Goal: Task Accomplishment & Management: Use online tool/utility

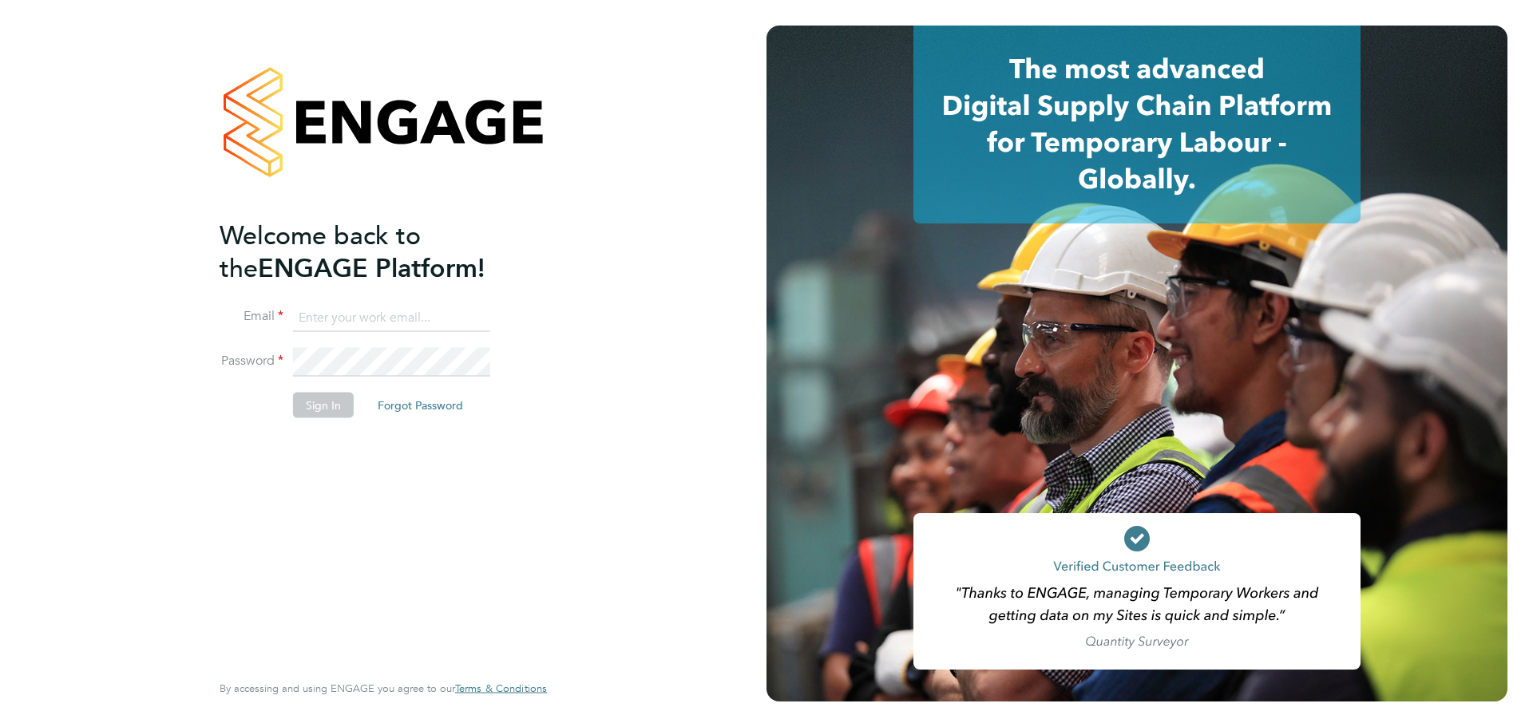
type input "[DOMAIN_NAME][EMAIL_ADDRESS][DOMAIN_NAME]"
click at [322, 406] on button "Sign In" at bounding box center [323, 405] width 61 height 26
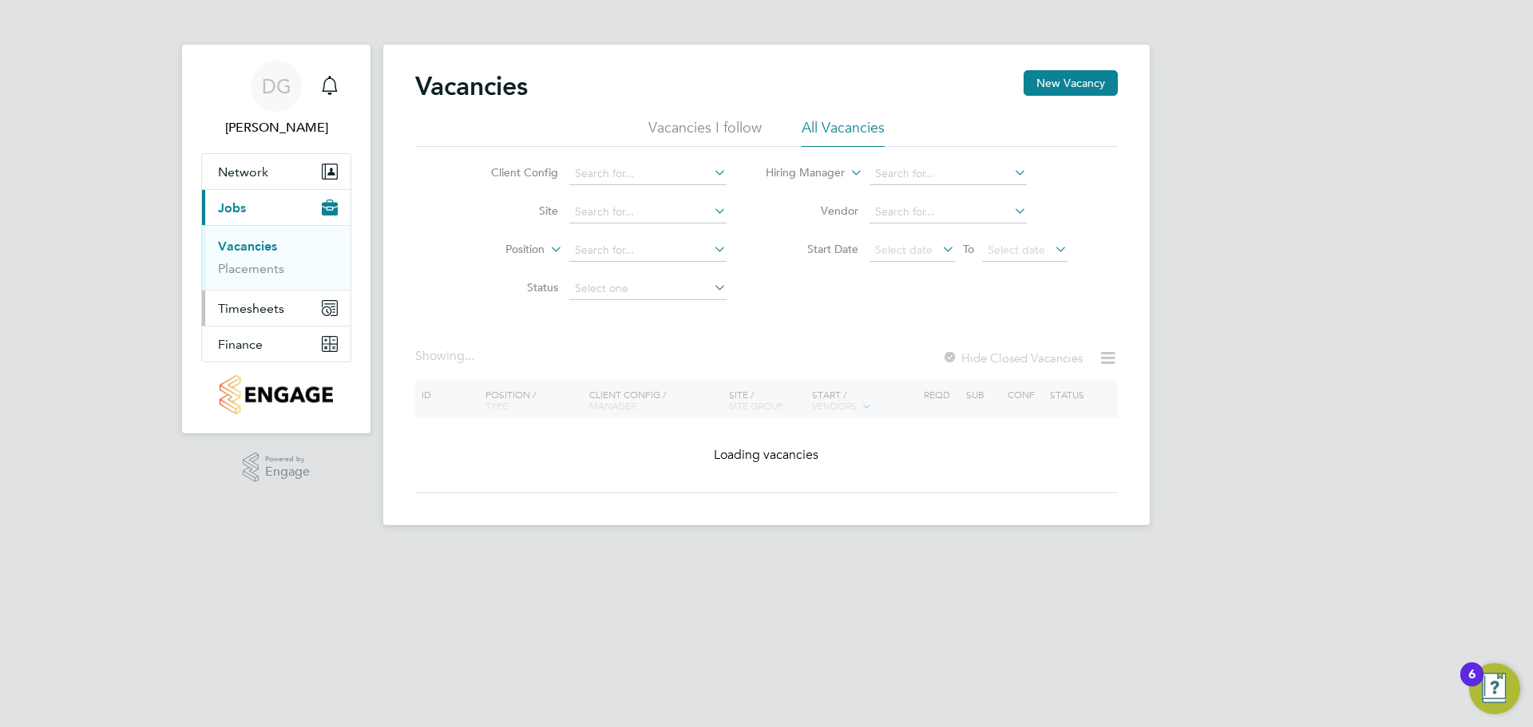
click at [259, 308] on span "Timesheets" at bounding box center [251, 308] width 66 height 15
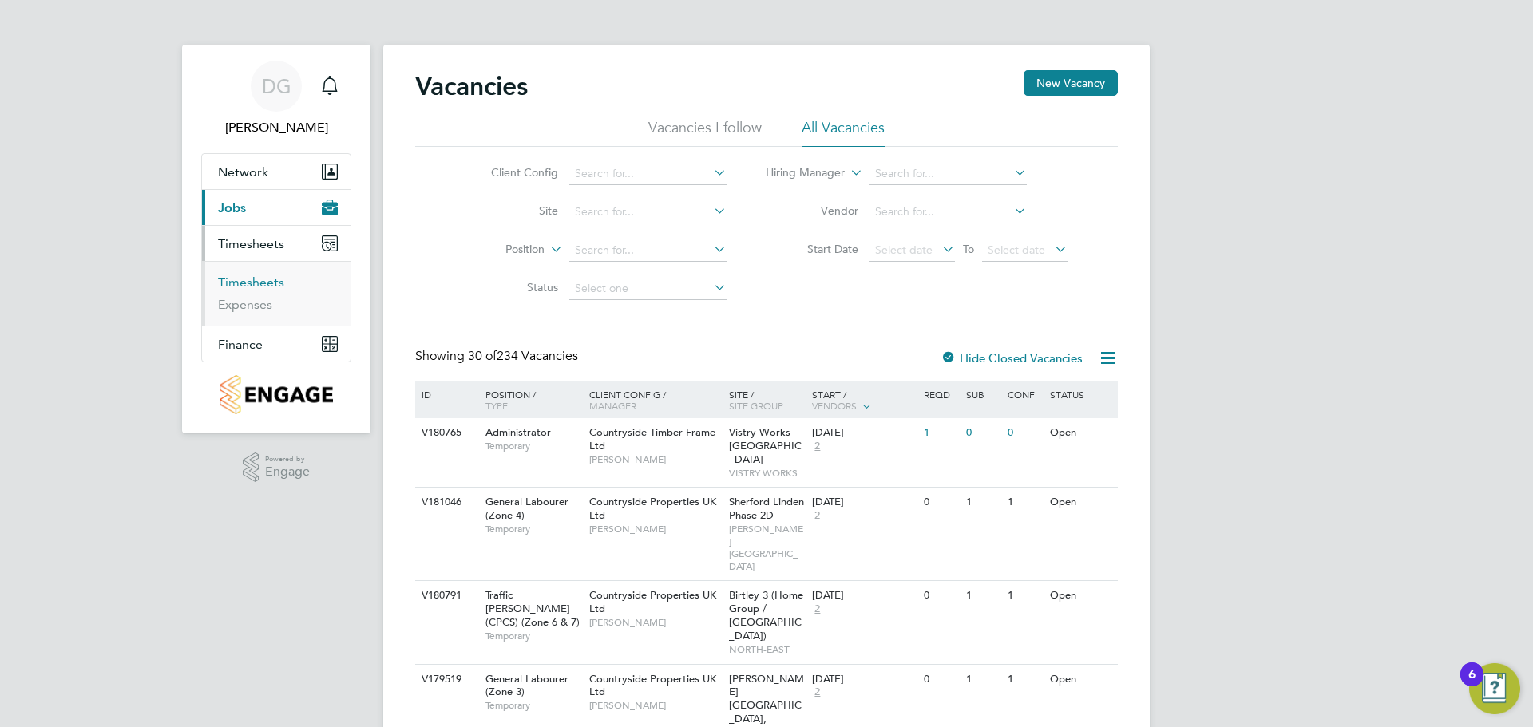
click at [241, 287] on link "Timesheets" at bounding box center [251, 282] width 66 height 15
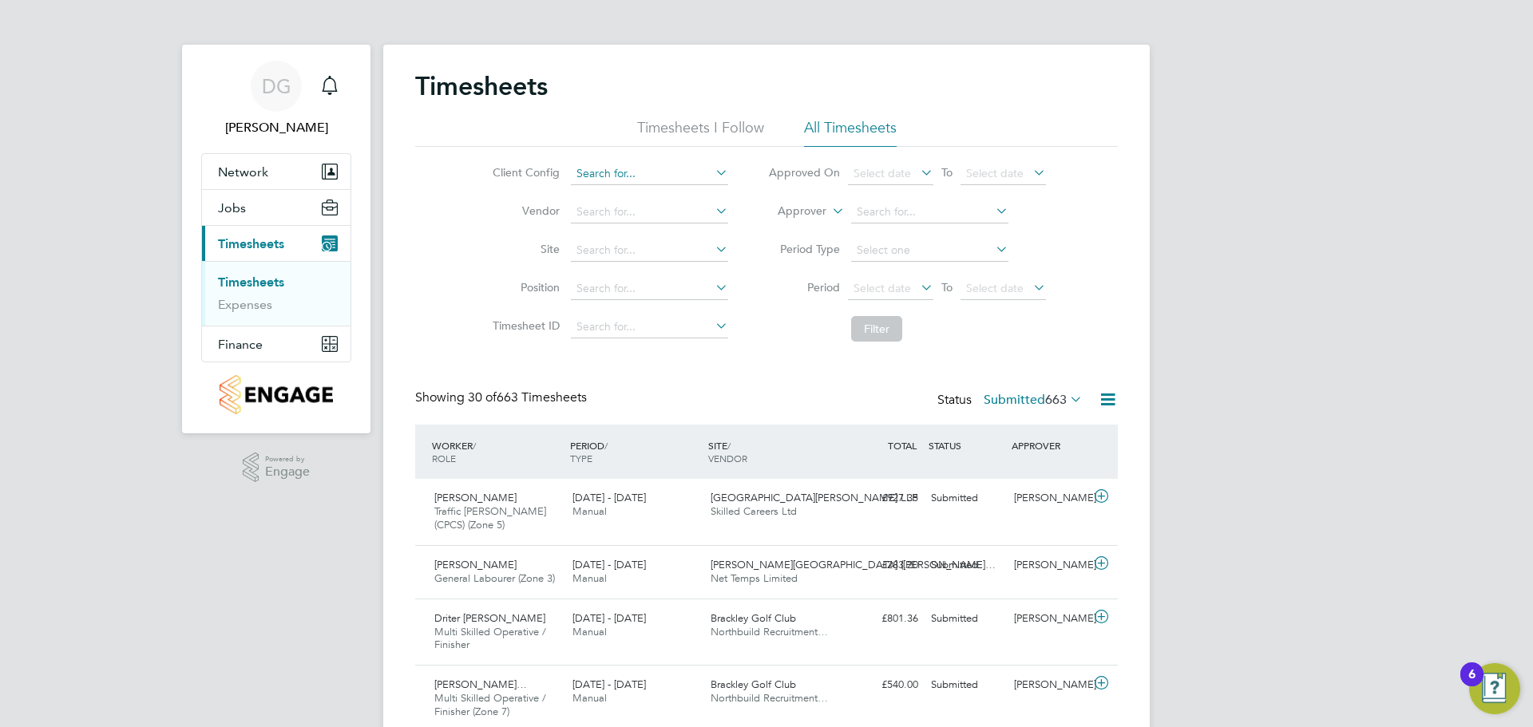
click at [591, 172] on input at bounding box center [649, 174] width 157 height 22
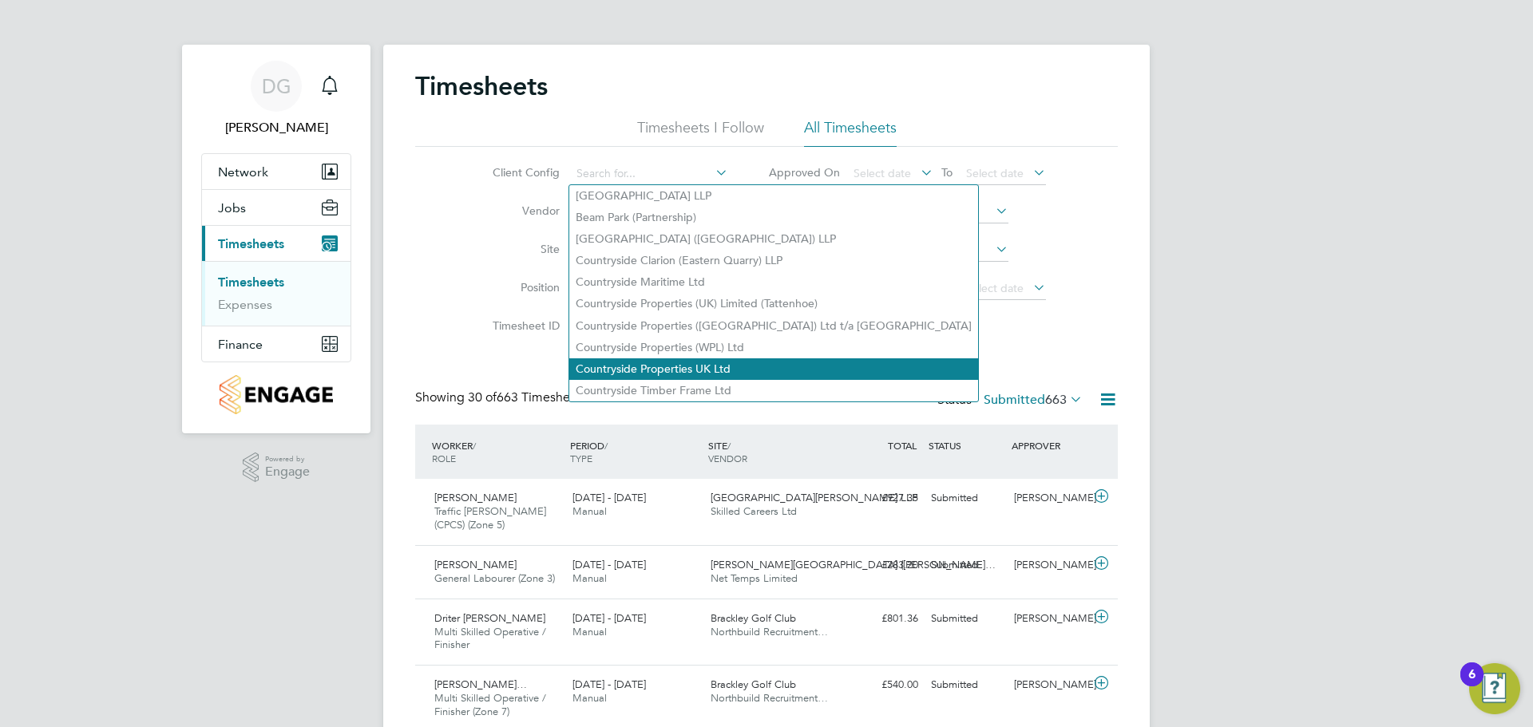
click at [639, 360] on li "Countryside Properties UK Ltd" at bounding box center [773, 369] width 409 height 22
type input "Countryside Properties UK Ltd"
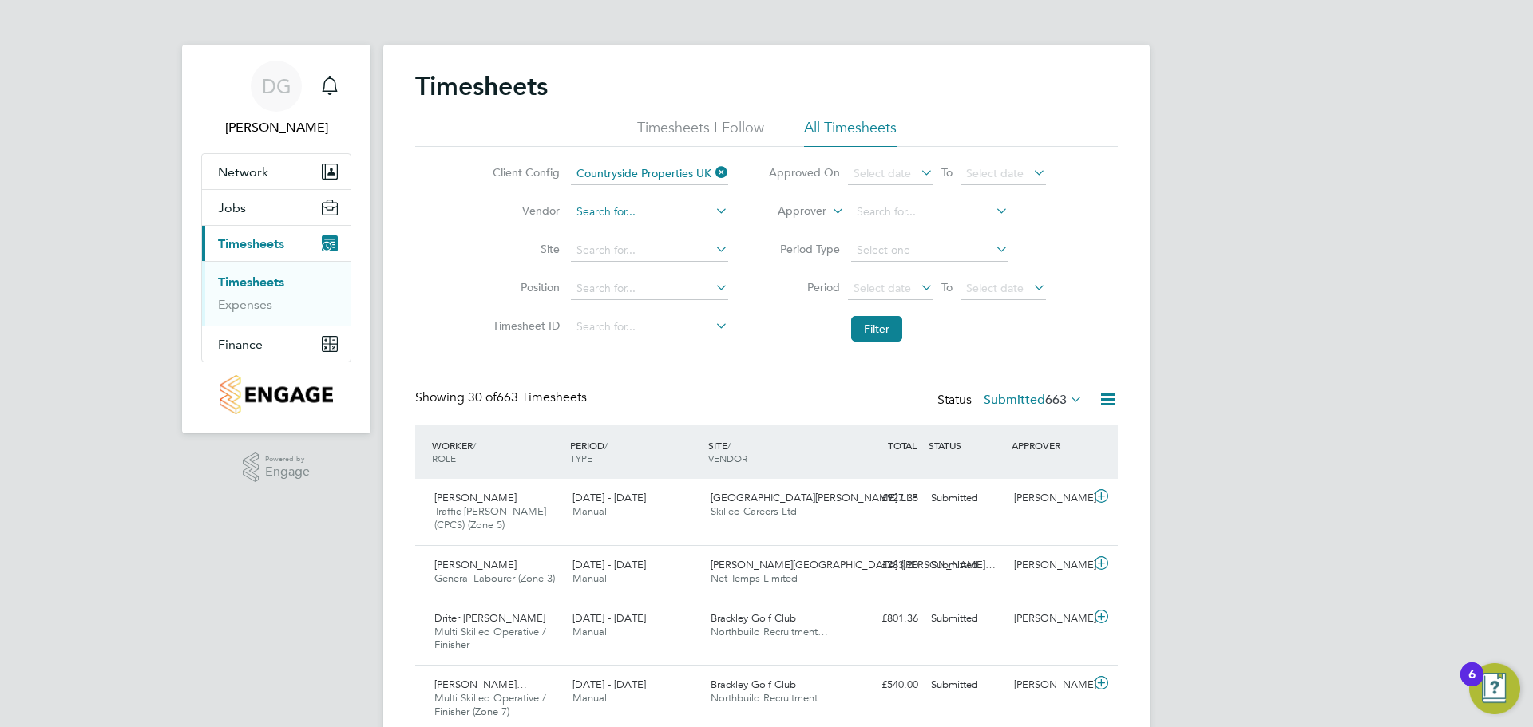
click at [605, 210] on input at bounding box center [649, 212] width 157 height 22
click at [620, 228] on li "Dan iel Owen Ltd" at bounding box center [684, 234] width 231 height 22
type input "Daniel Owen Ltd"
click at [599, 253] on input at bounding box center [649, 250] width 157 height 22
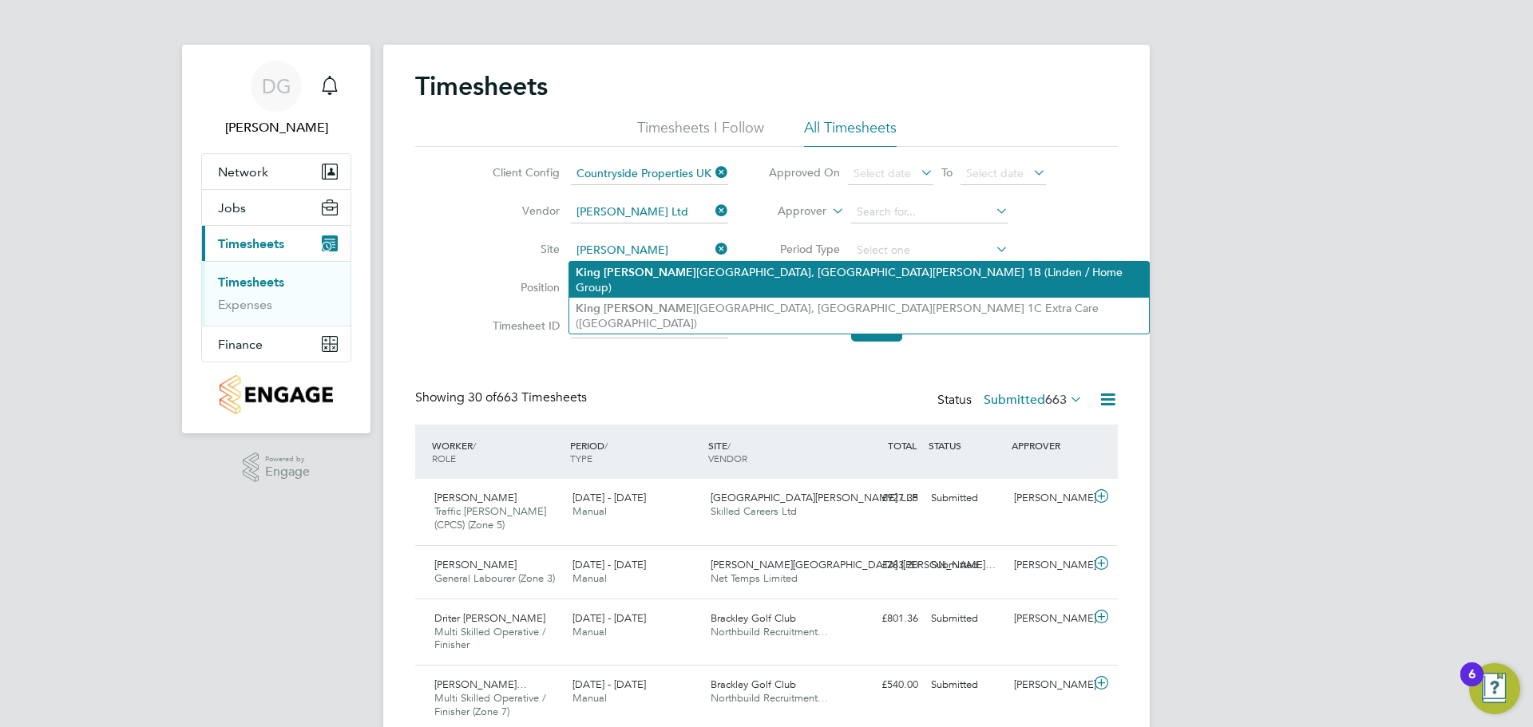
click at [642, 270] on li "King Edw ards Park, St George 1B (Linden / Home Group)" at bounding box center [858, 280] width 579 height 36
type input "King Edwards Park, St George 1B (Linden / Home Group)"
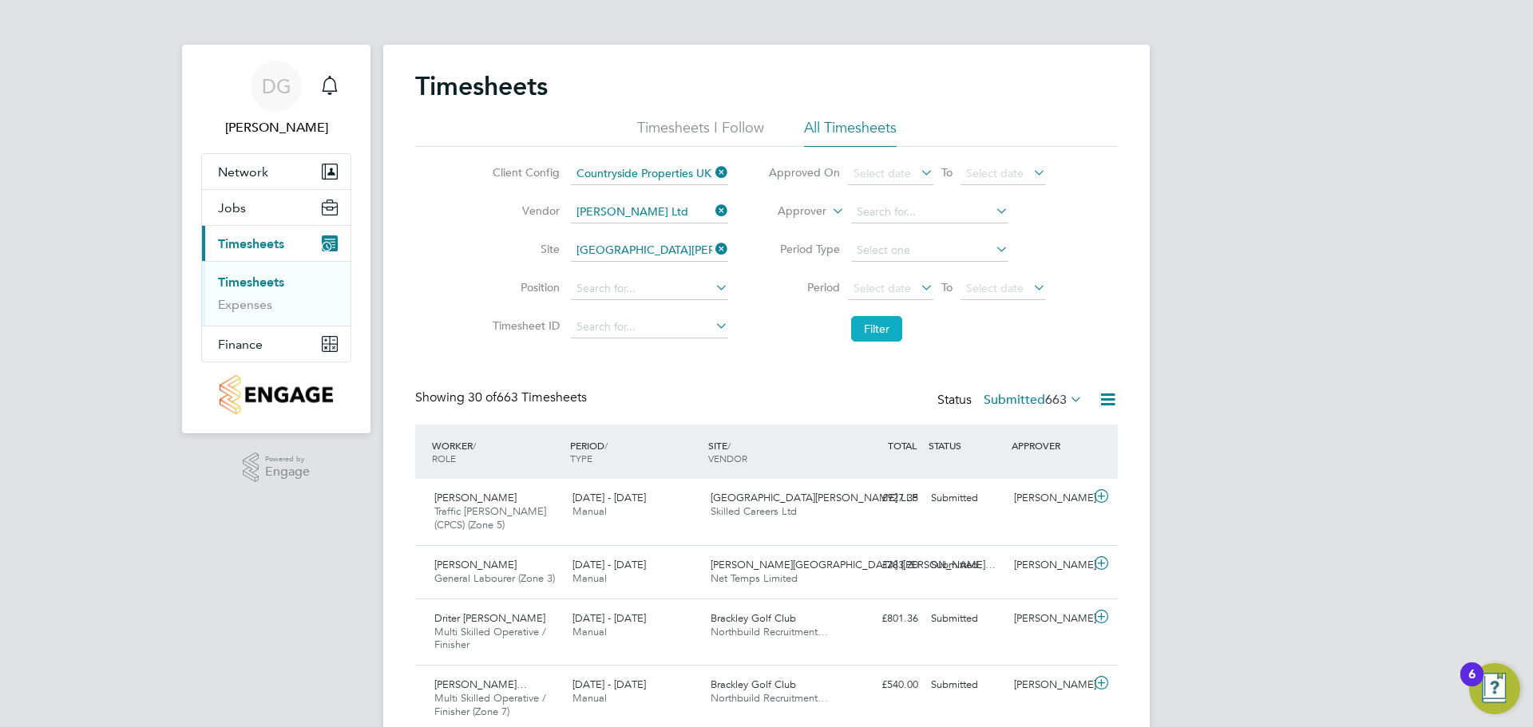
click at [877, 324] on button "Filter" at bounding box center [876, 329] width 51 height 26
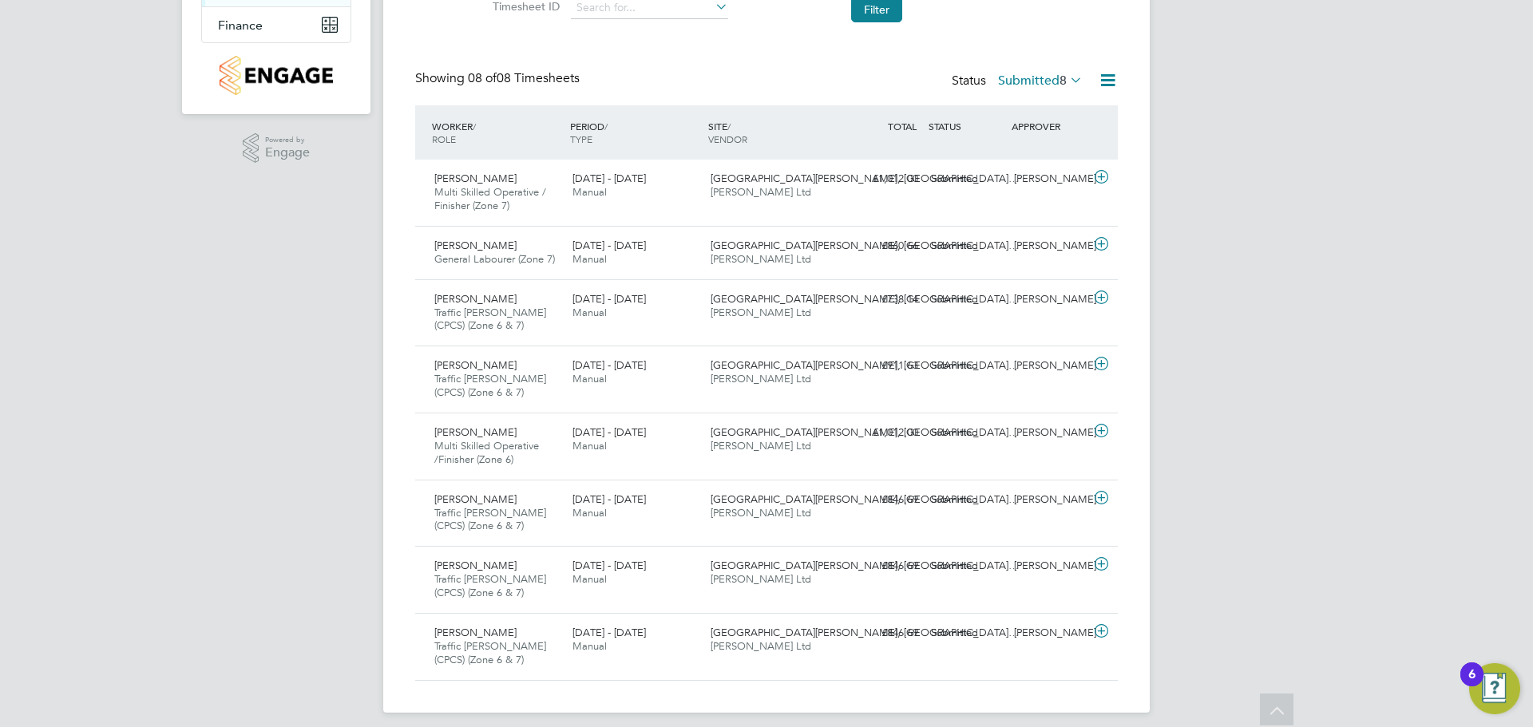
click at [1066, 79] on icon at bounding box center [1066, 80] width 0 height 22
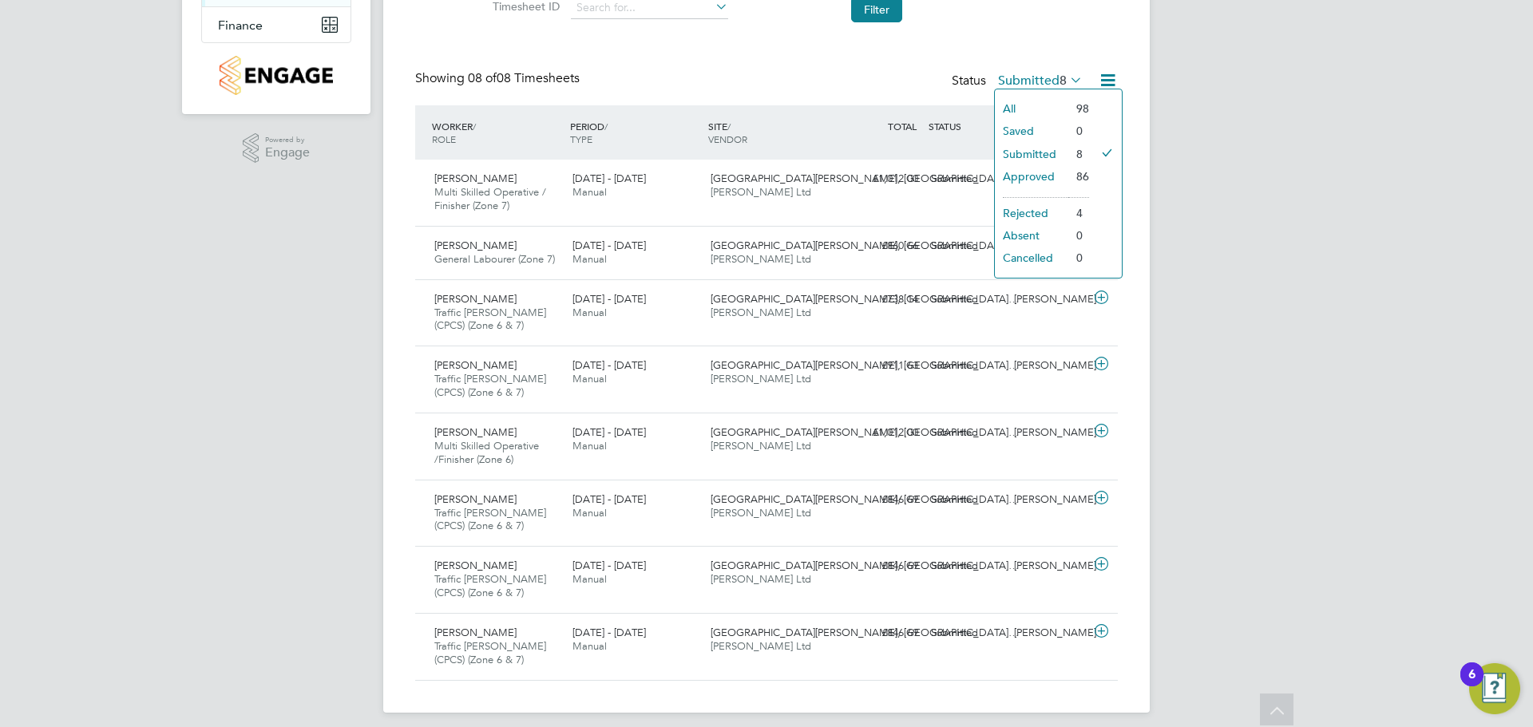
click at [1025, 113] on li "All" at bounding box center [1031, 108] width 73 height 22
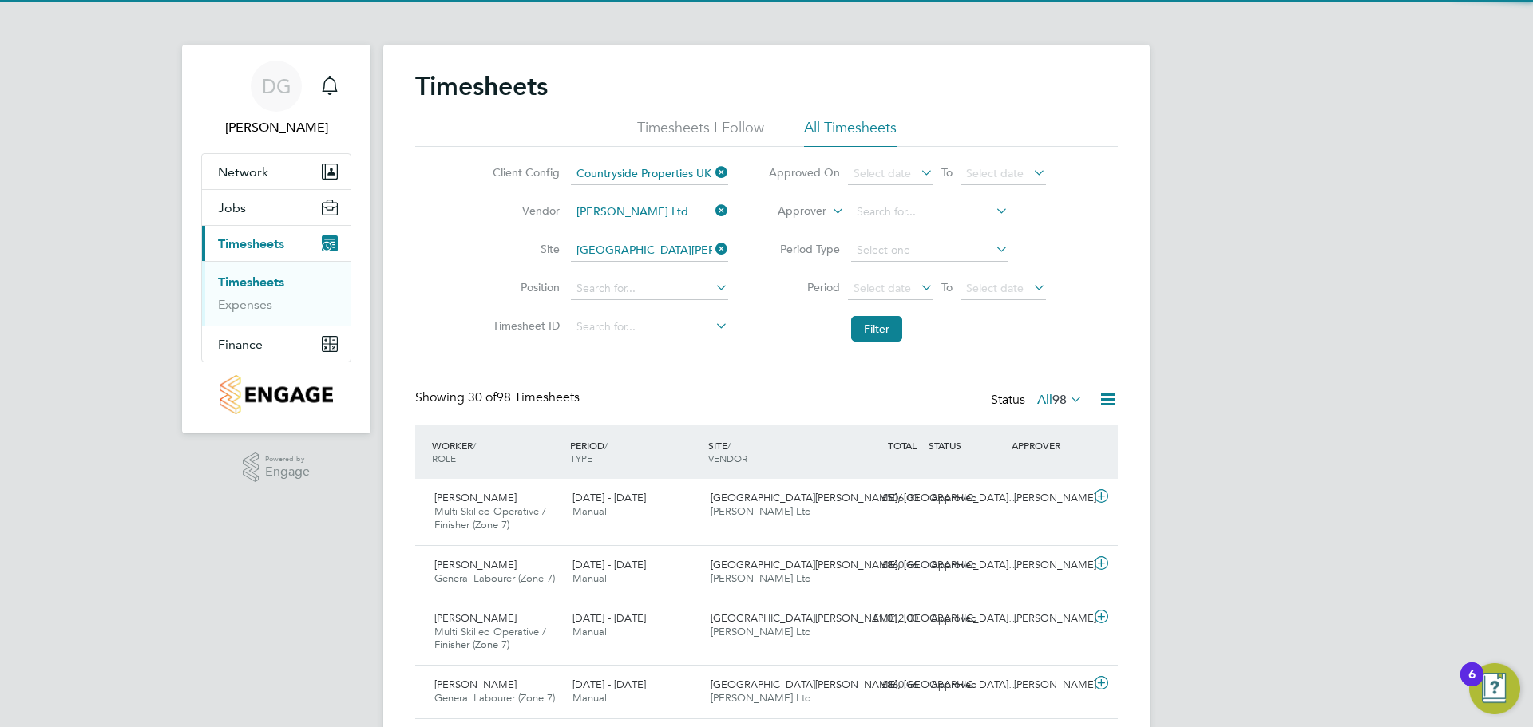
scroll to position [53, 139]
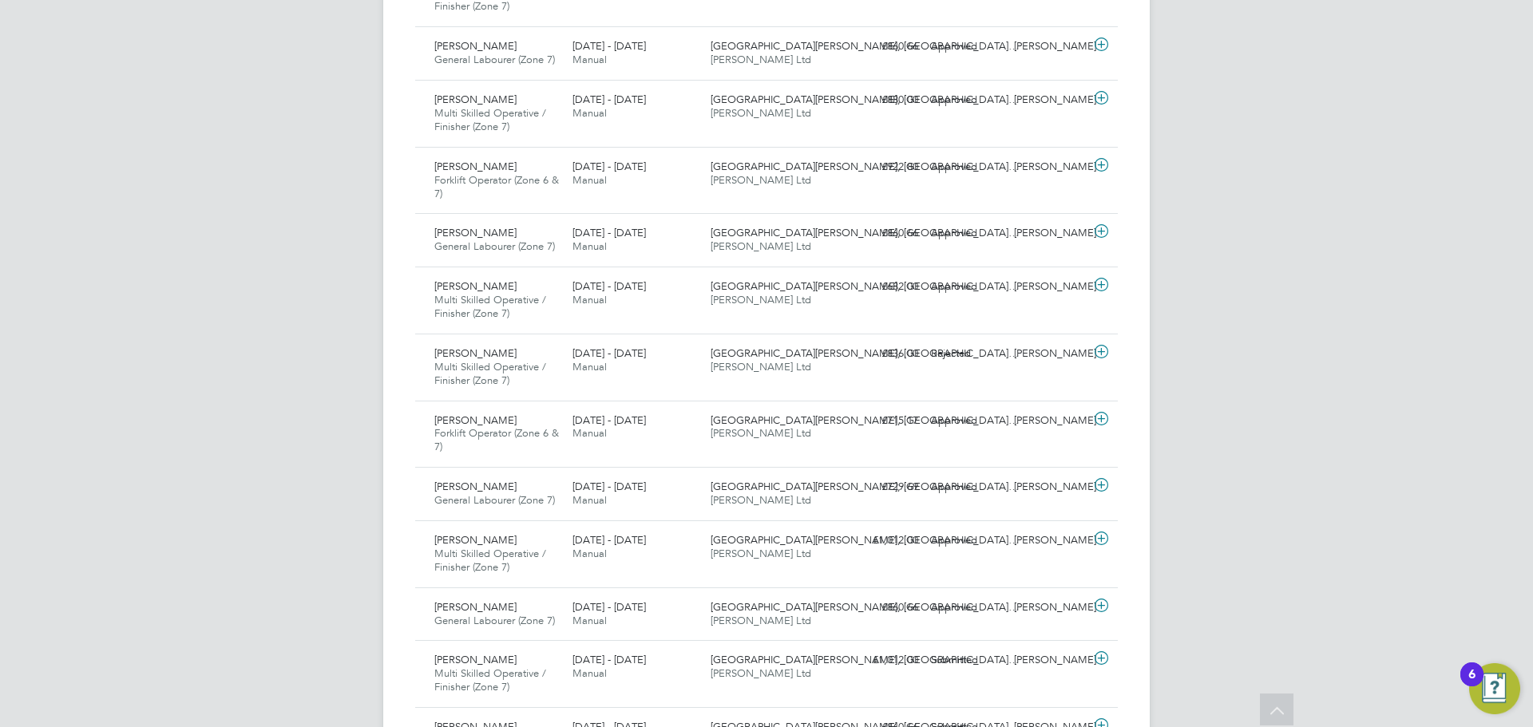
click at [318, 361] on div "DG David Green Notifications Applications: Network Team Members Sites Workers J…" at bounding box center [766, 540] width 1533 height 2359
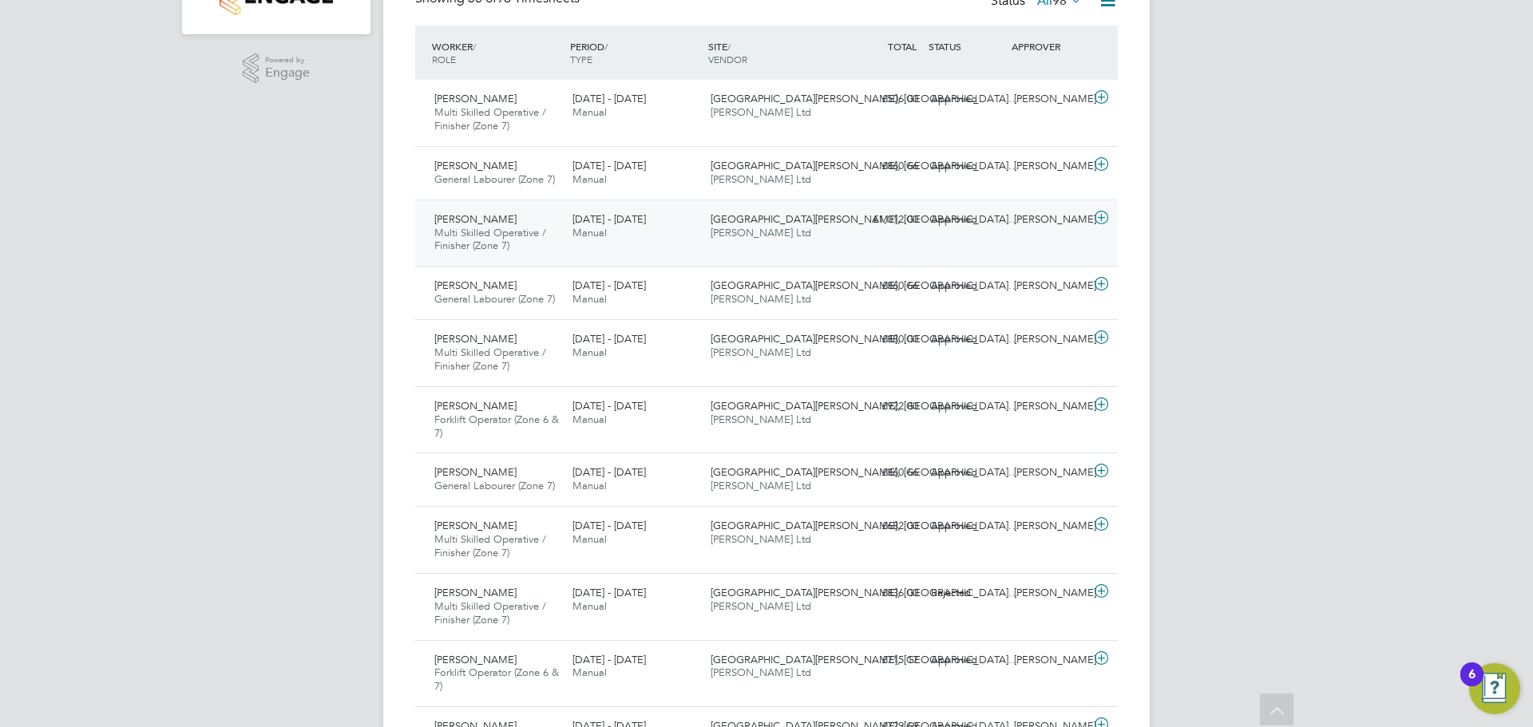
scroll to position [479, 0]
